Goal: Task Accomplishment & Management: Use online tool/utility

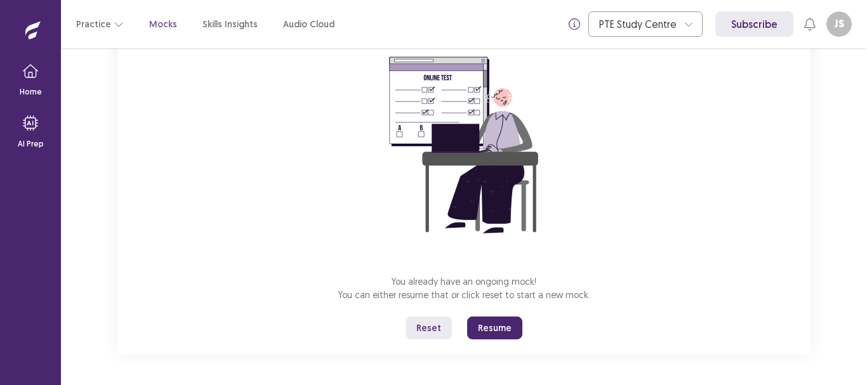
click at [439, 324] on button "Reset" at bounding box center [429, 328] width 46 height 23
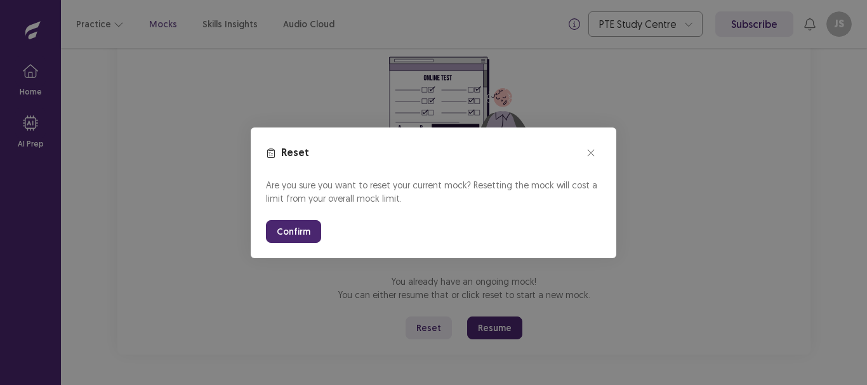
click at [293, 237] on button "Confirm" at bounding box center [293, 231] width 55 height 23
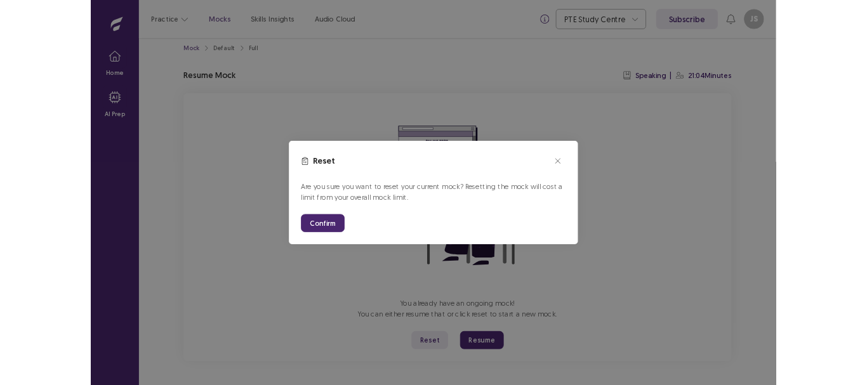
scroll to position [14, 0]
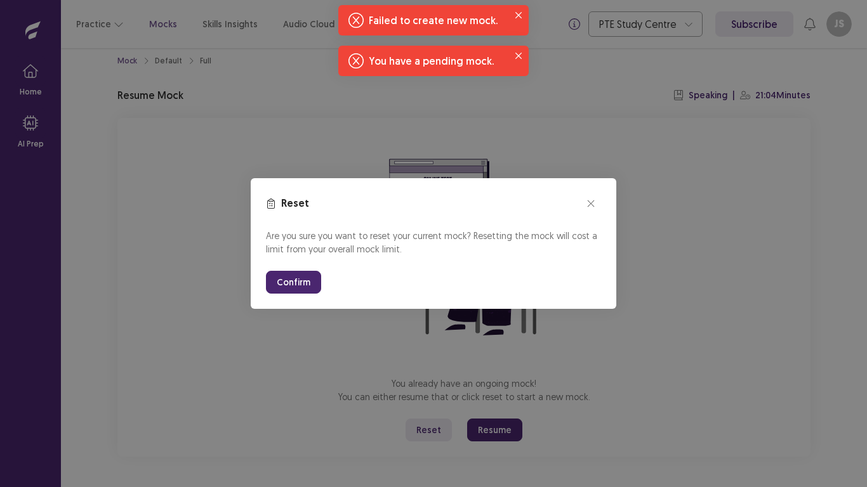
click at [310, 277] on button "Confirm" at bounding box center [293, 282] width 55 height 23
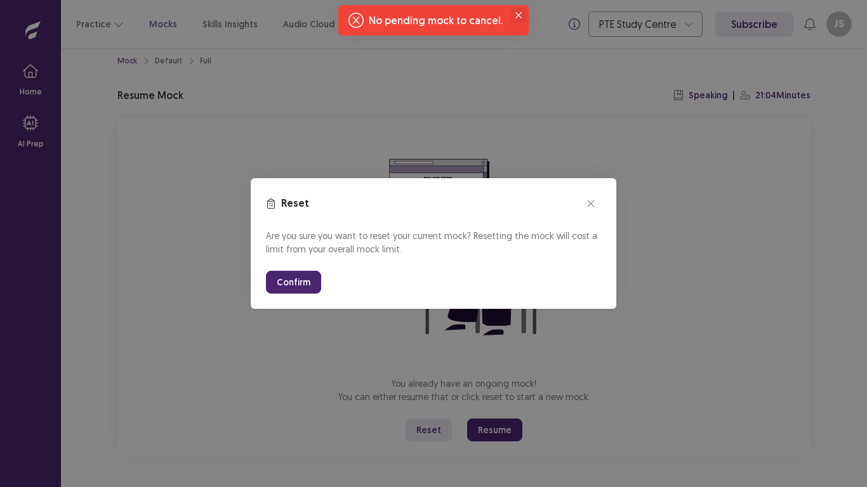
click at [517, 11] on button "Close" at bounding box center [518, 15] width 15 height 15
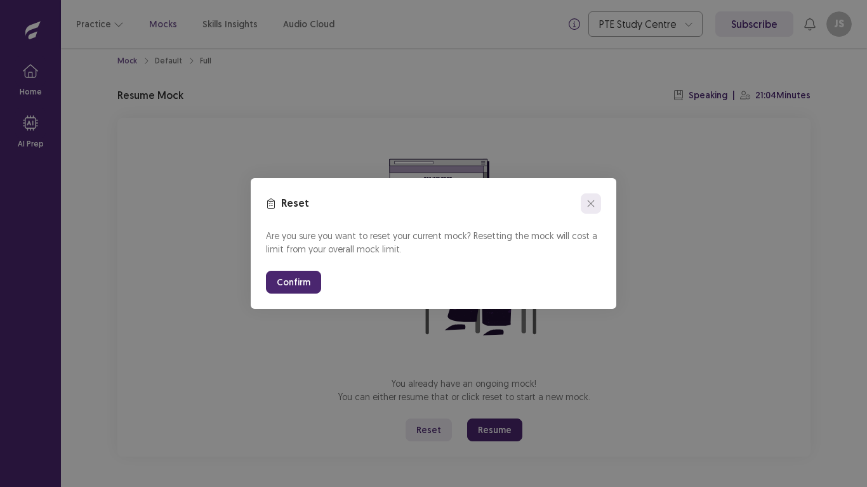
click at [590, 209] on button "close" at bounding box center [591, 204] width 20 height 20
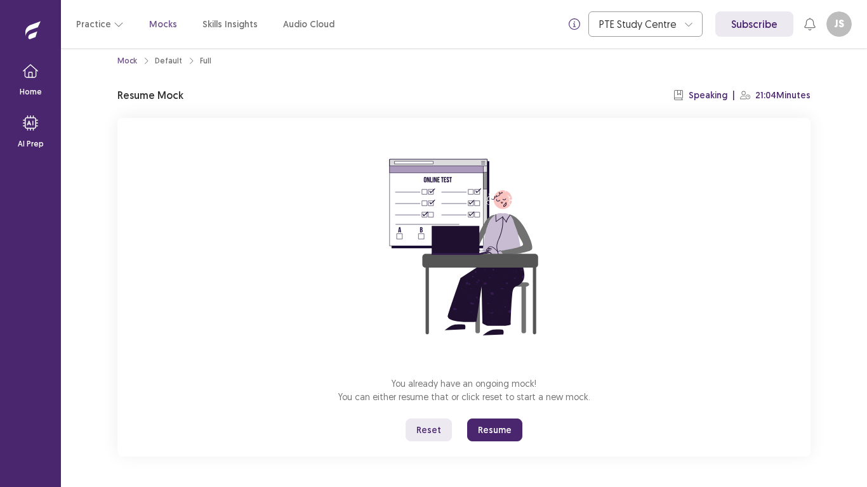
click at [437, 385] on button "Reset" at bounding box center [429, 430] width 46 height 23
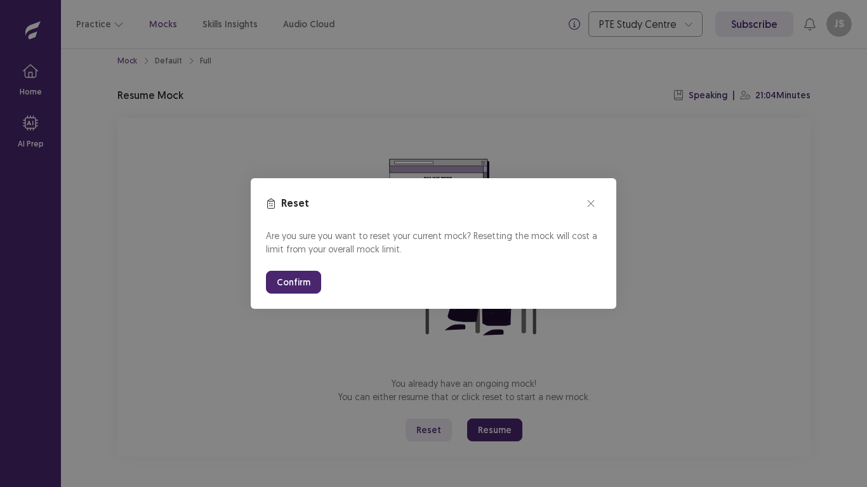
click at [300, 274] on button "Confirm" at bounding box center [293, 282] width 55 height 23
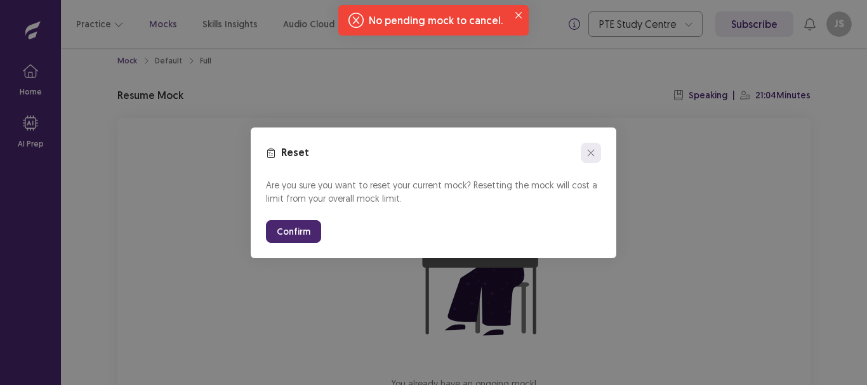
click at [589, 153] on icon "close" at bounding box center [591, 153] width 8 height 8
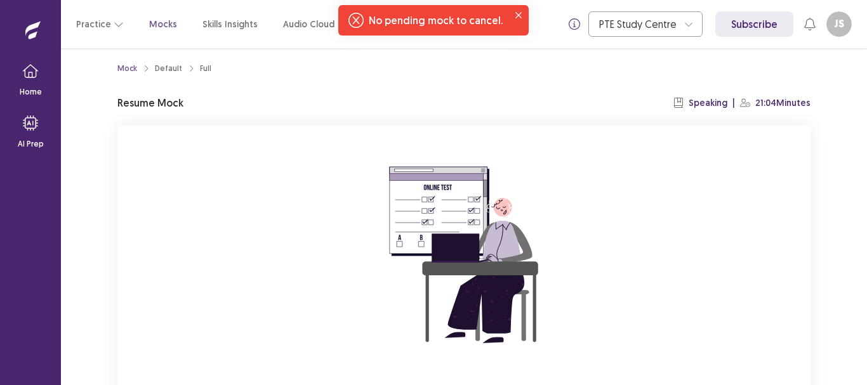
scroll to position [0, 0]
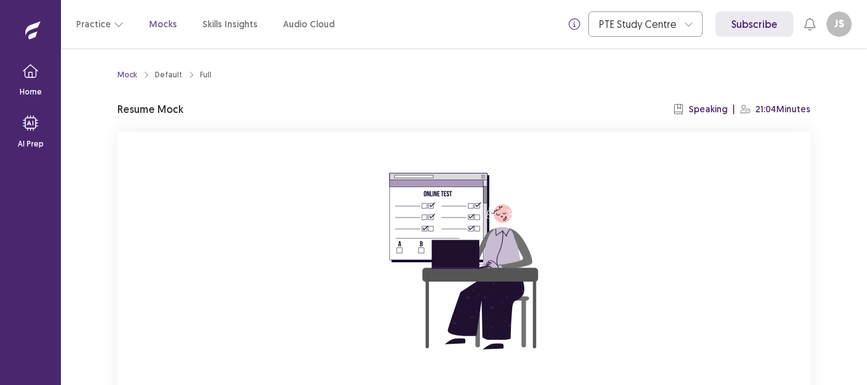
click at [160, 24] on p "Mocks" at bounding box center [163, 24] width 28 height 13
